Goal: Obtain resource: Obtain resource

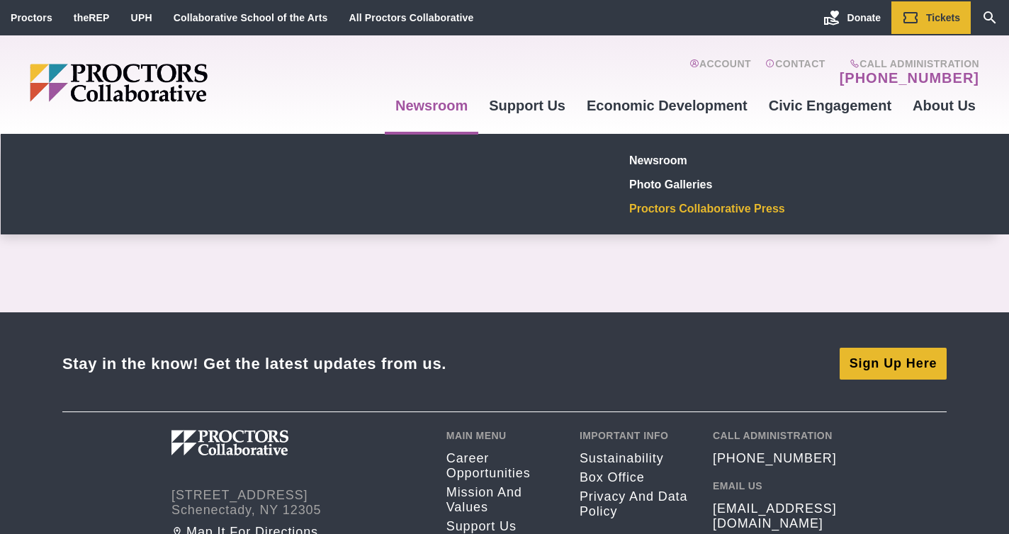
click at [659, 212] on link "Proctors Collaborative Press" at bounding box center [727, 208] width 207 height 24
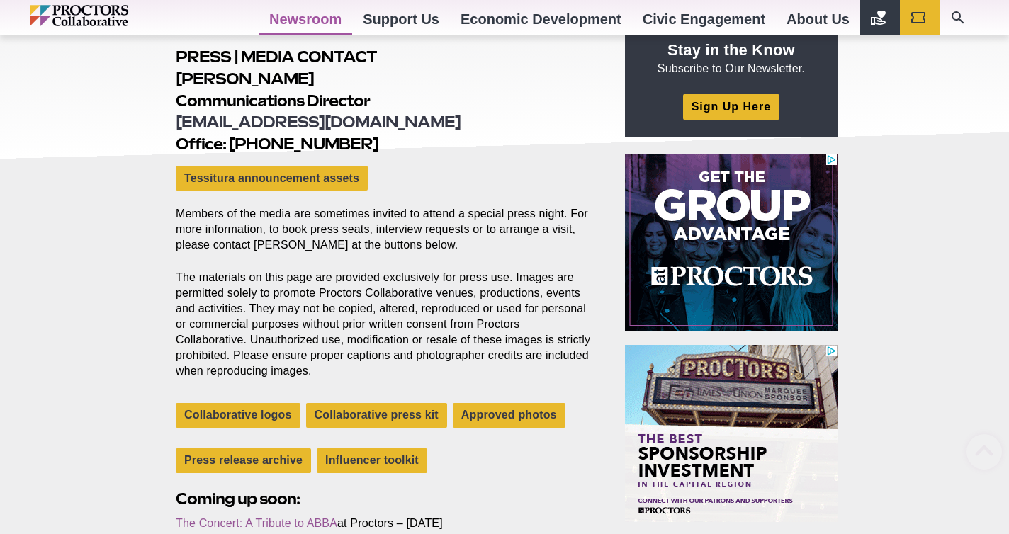
scroll to position [455, 0]
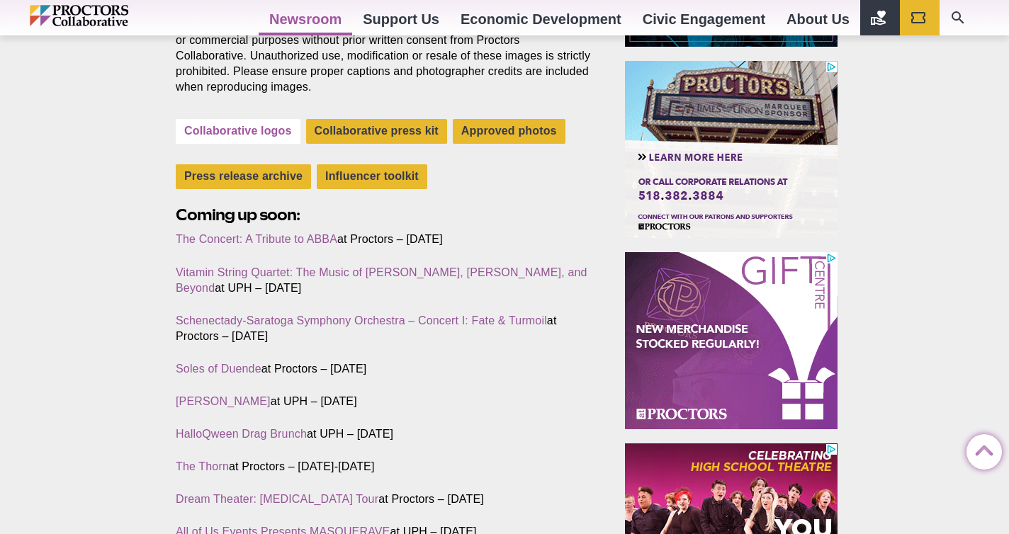
click at [253, 132] on link "Collaborative logos" at bounding box center [238, 131] width 125 height 25
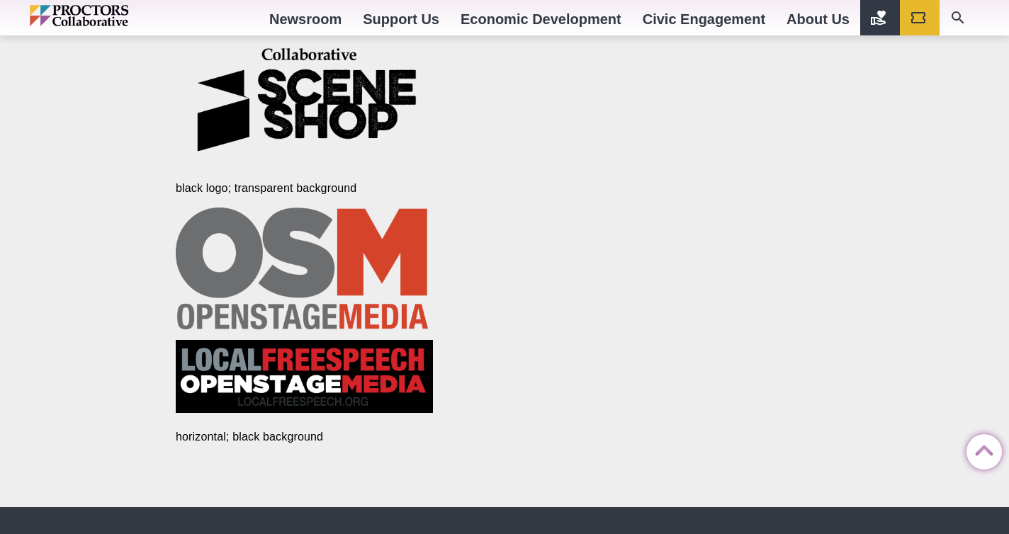
scroll to position [3418, 0]
